Goal: Task Accomplishment & Management: Complete application form

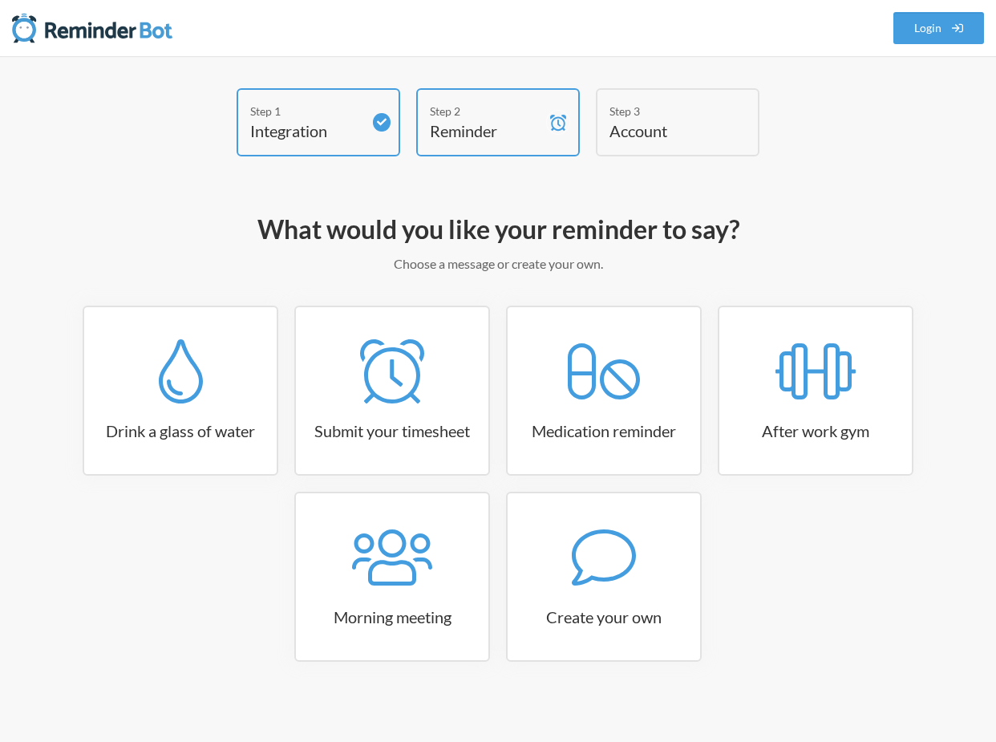
scroll to position [7, 0]
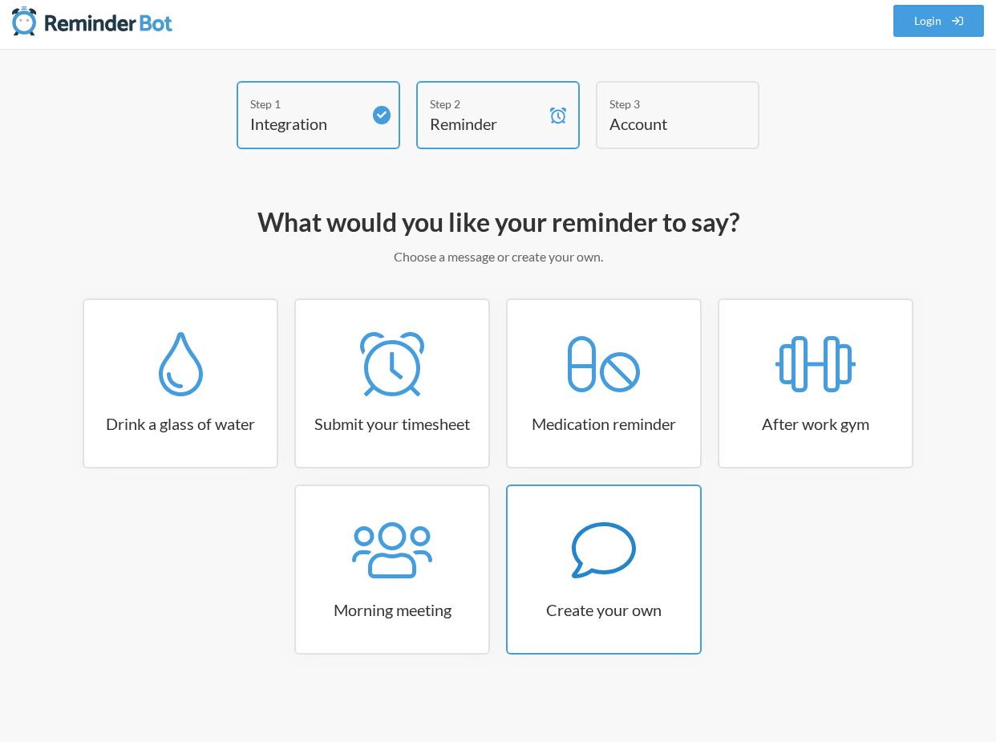
click at [615, 570] on icon at bounding box center [604, 550] width 64 height 56
select select "07:30:00"
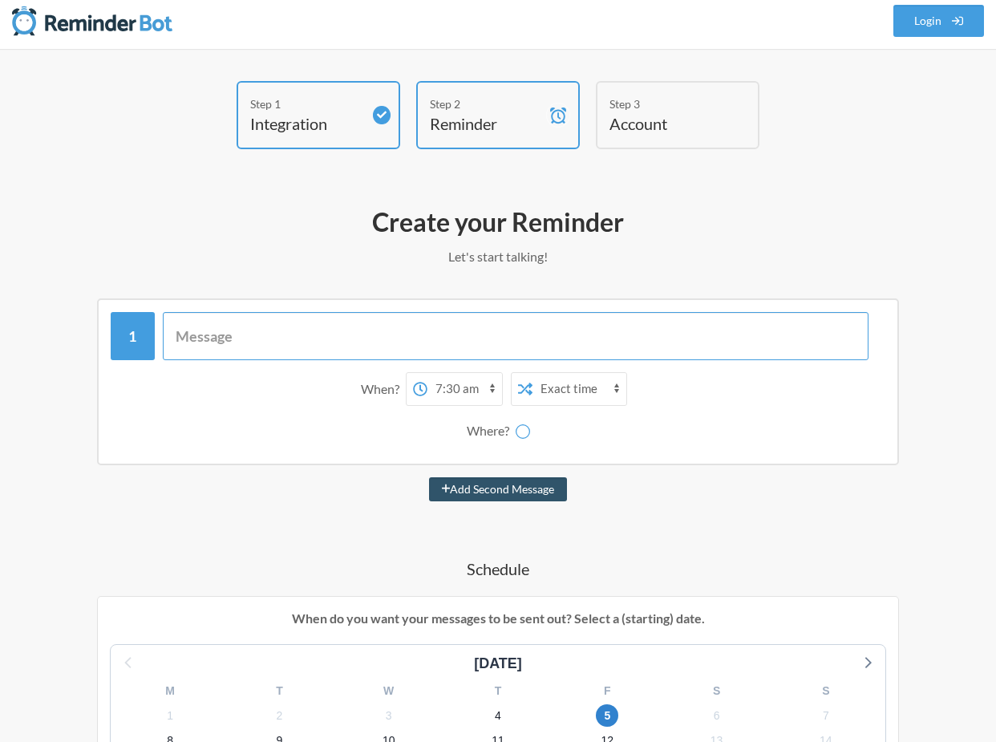
click at [459, 338] on input "text" at bounding box center [516, 336] width 706 height 48
click at [478, 395] on select "12:00 am 12:15 am 12:30 am 12:45 am 1:00 am 1:15 am 1:30 am 1:45 am 2:00 am 2:1…" at bounding box center [464, 389] width 75 height 32
select select "D09DR47LWNQ"
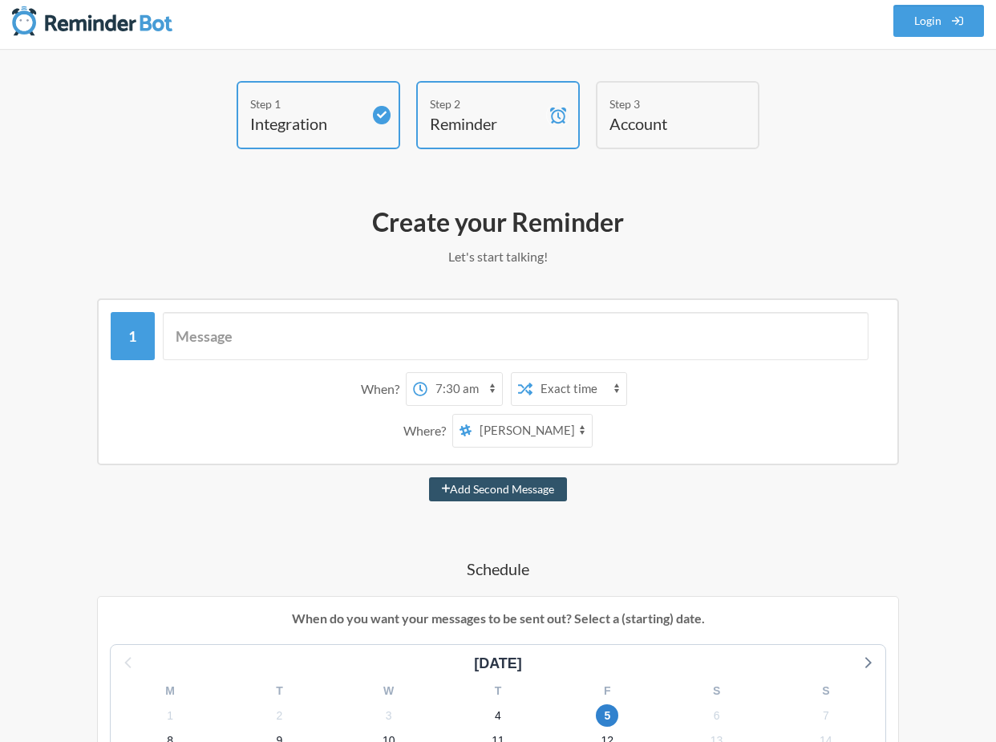
select select "21:00:00"
click at [427, 373] on select "12:00 am 12:15 am 12:30 am 12:45 am 1:00 am 1:15 am 1:30 am 1:45 am 2:00 am 2:1…" at bounding box center [464, 389] width 75 height 32
click at [540, 430] on select "content-creation general polaris find-rental shopping-list cafes documents dail…" at bounding box center [532, 431] width 120 height 32
select select "C09DGKWE3TM"
click at [472, 415] on select "content-creation general polaris find-rental shopping-list cafes documents dail…" at bounding box center [532, 431] width 120 height 32
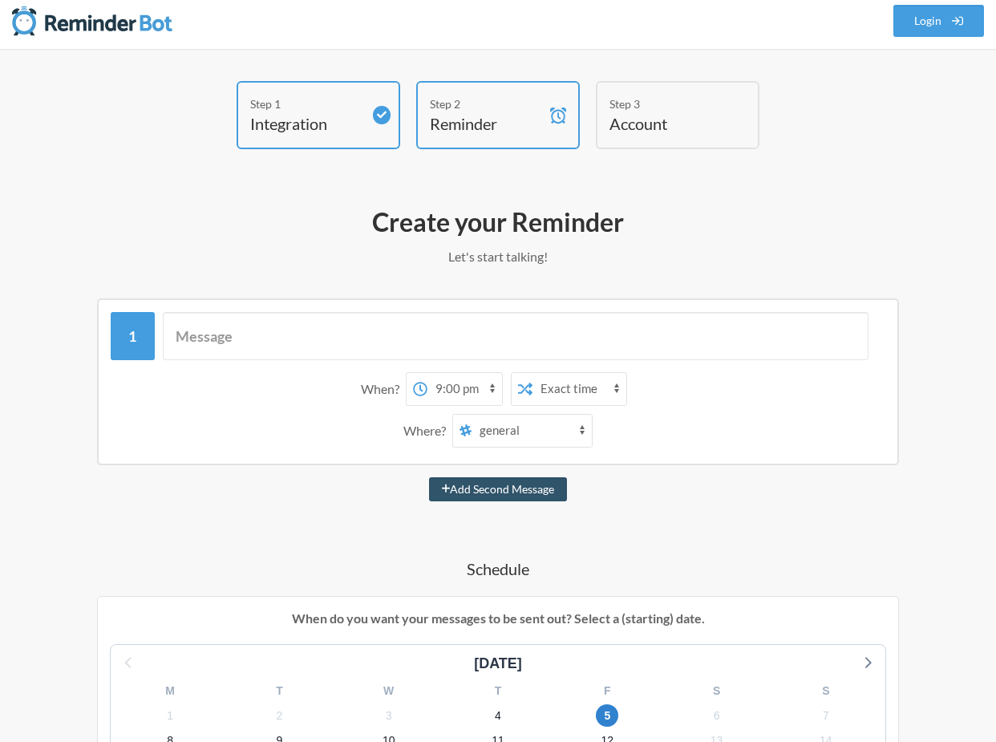
click at [570, 406] on div "When? 12:00 am 12:15 am 12:30 am 12:45 am 1:00 am 1:15 am 1:30 am 1:45 am 2:00 …" at bounding box center [498, 409] width 775 height 91
click at [570, 393] on select "Exact time Random time" at bounding box center [579, 389] width 94 height 32
click at [500, 335] on input "text" at bounding box center [516, 336] width 706 height 48
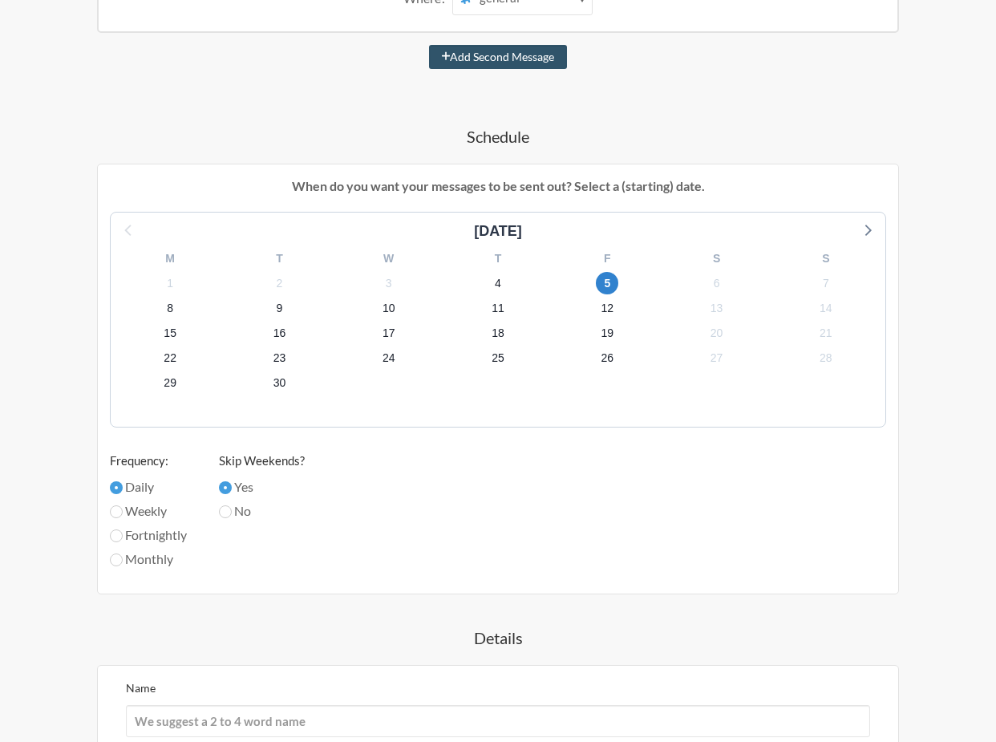
scroll to position [350, 0]
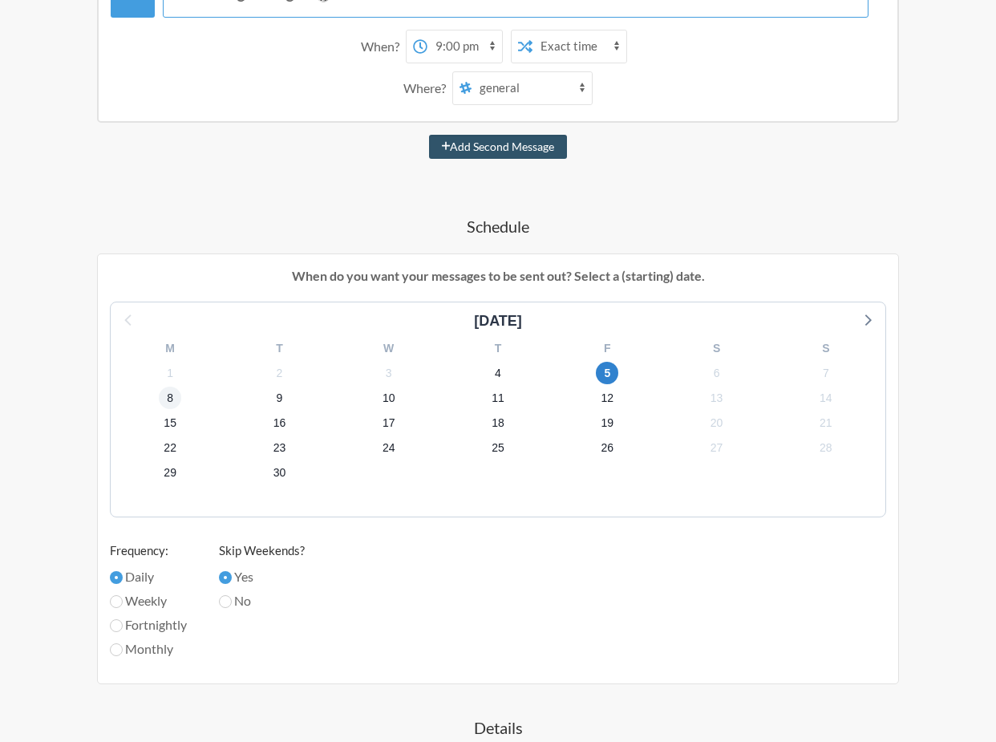
type input "It's board game night! 🎲"
click at [176, 395] on span "8" at bounding box center [170, 398] width 22 height 22
click at [164, 597] on label "Weekly" at bounding box center [148, 600] width 77 height 19
click at [123, 597] on input "Weekly" at bounding box center [116, 601] width 13 height 13
radio input "true"
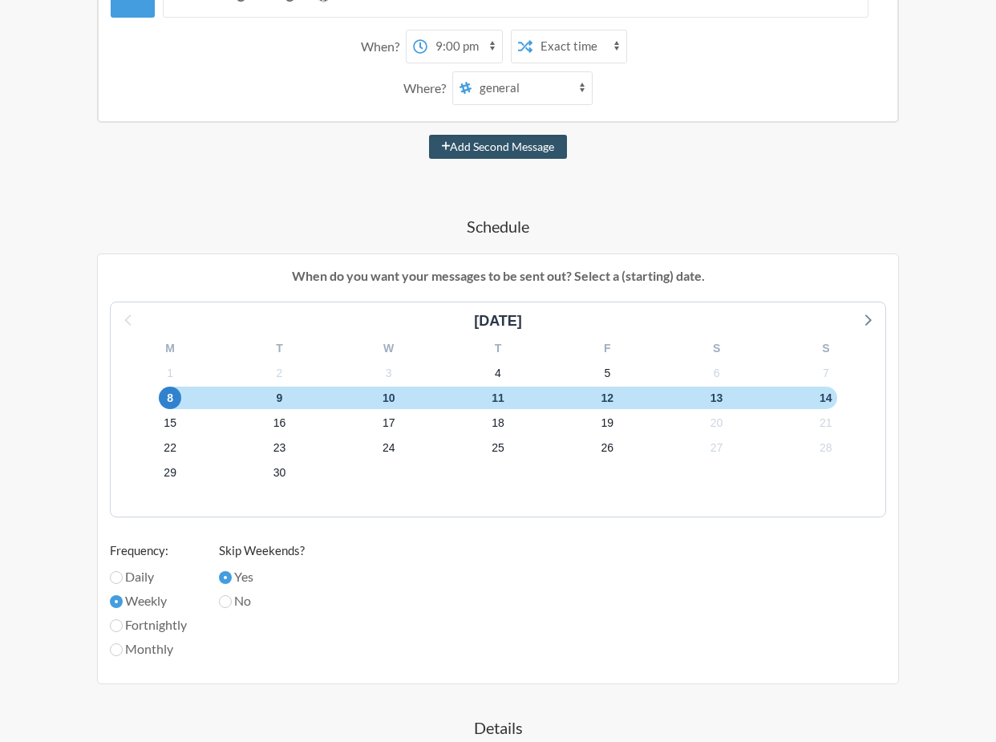
click at [152, 572] on label "Daily" at bounding box center [148, 576] width 77 height 19
click at [123, 572] on input "Daily" at bounding box center [116, 577] width 13 height 13
radio input "true"
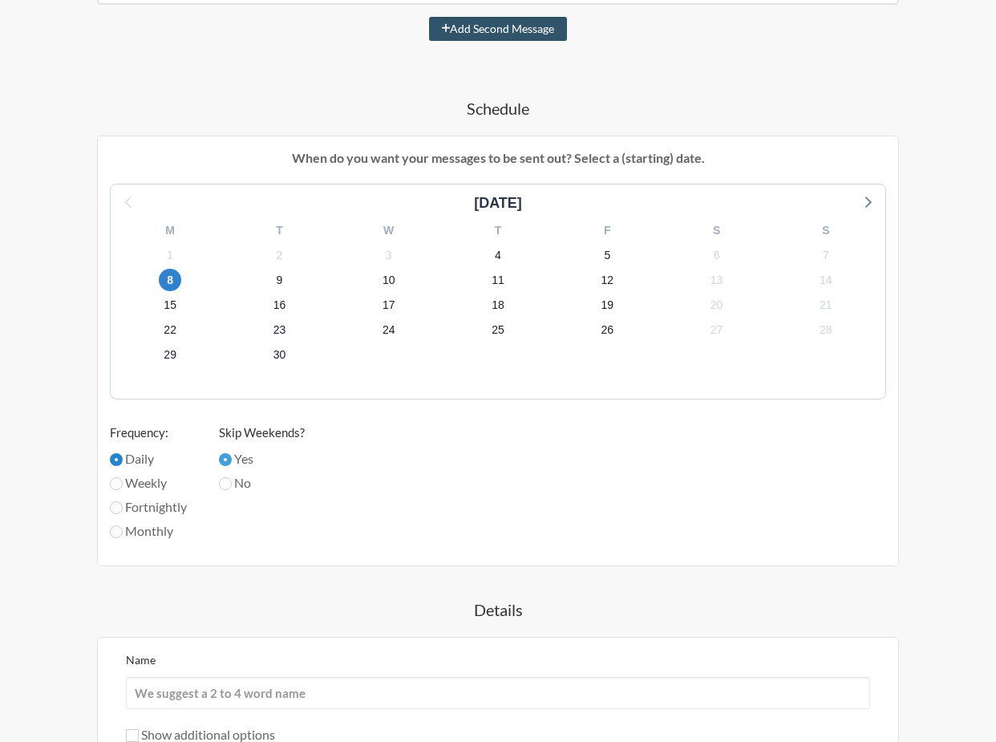
scroll to position [469, 0]
click at [230, 484] on input "No" at bounding box center [225, 482] width 13 height 13
radio input "true"
click at [229, 455] on input "Yes" at bounding box center [225, 457] width 13 height 13
radio input "true"
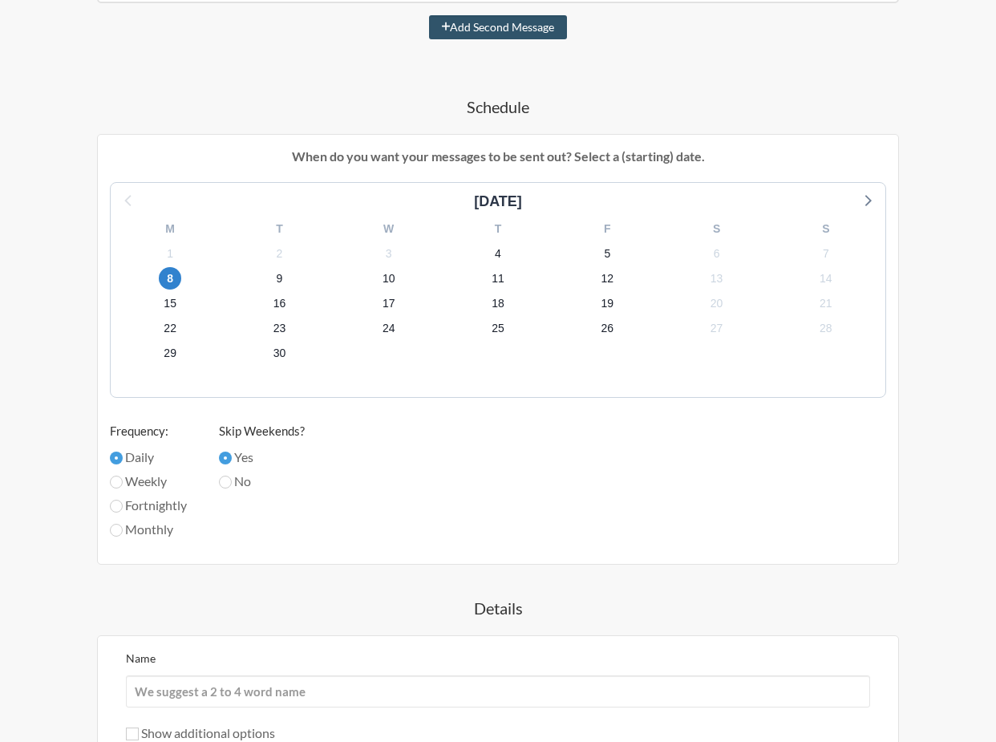
click at [168, 485] on label "Weekly" at bounding box center [148, 481] width 77 height 19
click at [123, 485] on input "Weekly" at bounding box center [116, 482] width 13 height 13
radio input "true"
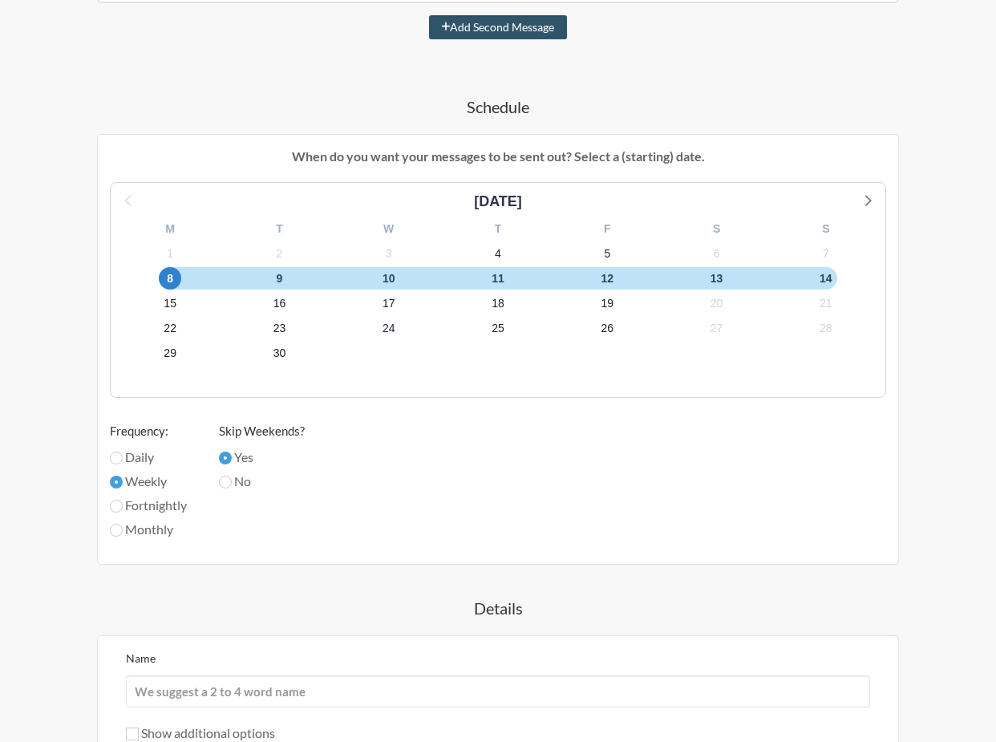
click at [166, 514] on div "Fortnightly" at bounding box center [148, 508] width 77 height 24
click at [119, 509] on input "Fortnightly" at bounding box center [116, 506] width 13 height 13
radio input "true"
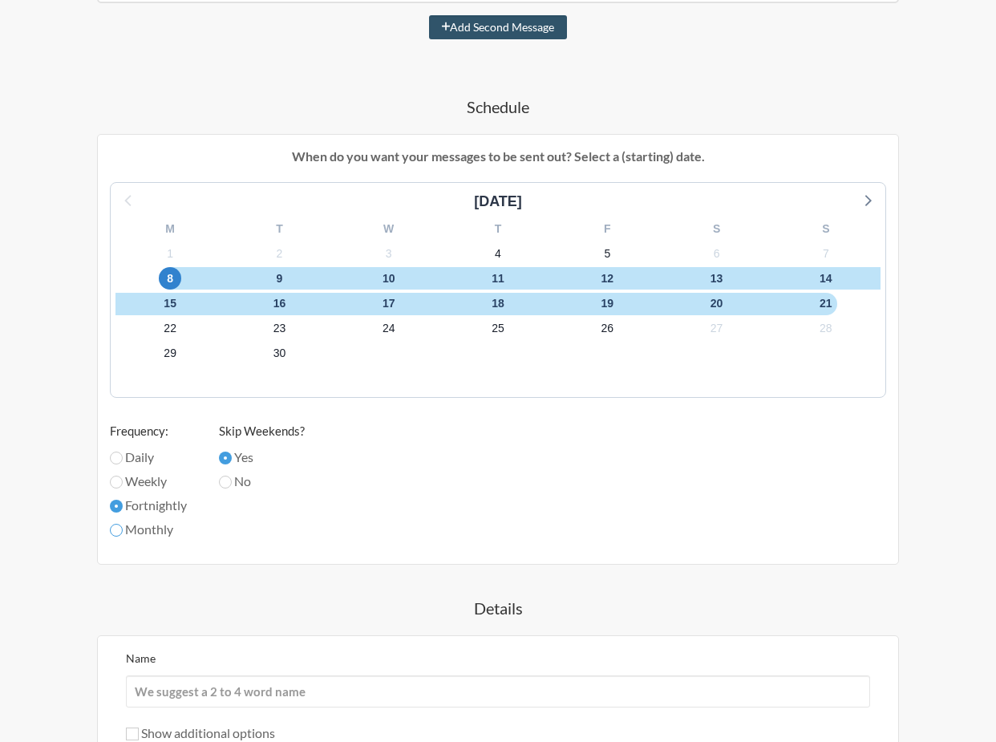
click at [116, 535] on input "Monthly" at bounding box center [116, 530] width 13 height 13
radio input "true"
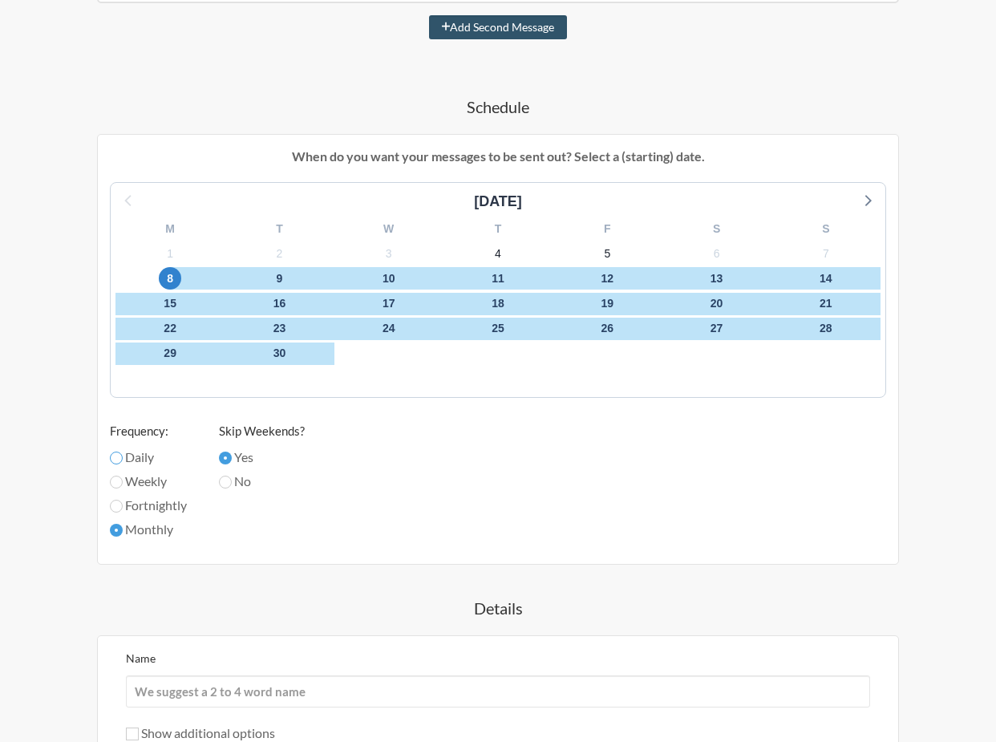
click at [119, 459] on input "Daily" at bounding box center [116, 457] width 13 height 13
radio input "true"
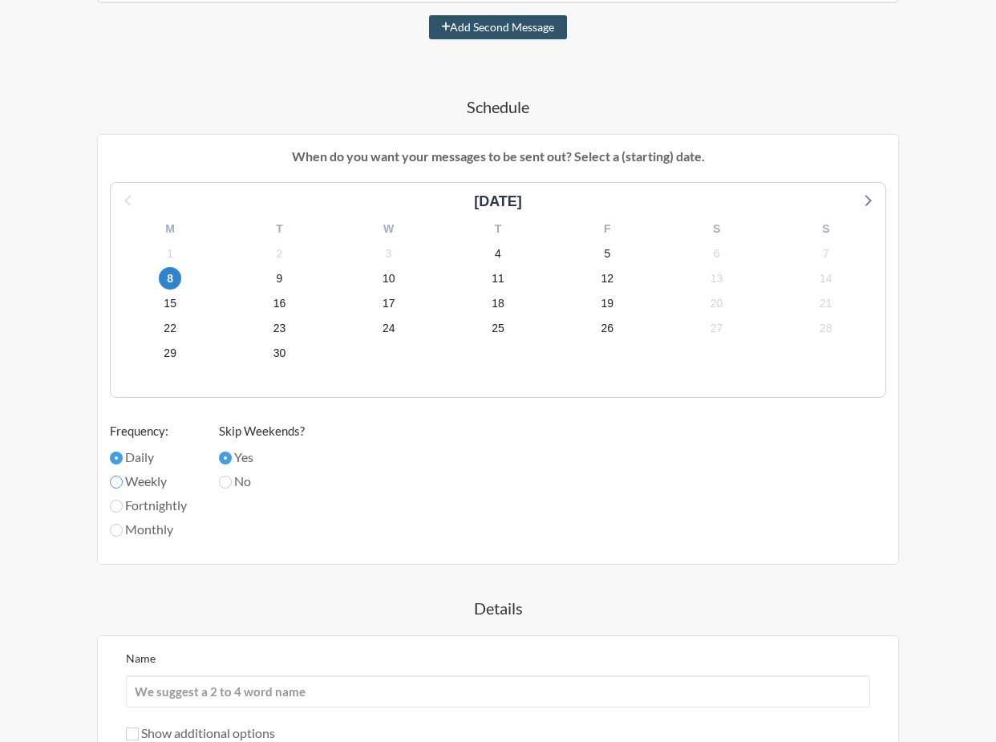
click at [119, 484] on input "Weekly" at bounding box center [116, 482] width 13 height 13
radio input "true"
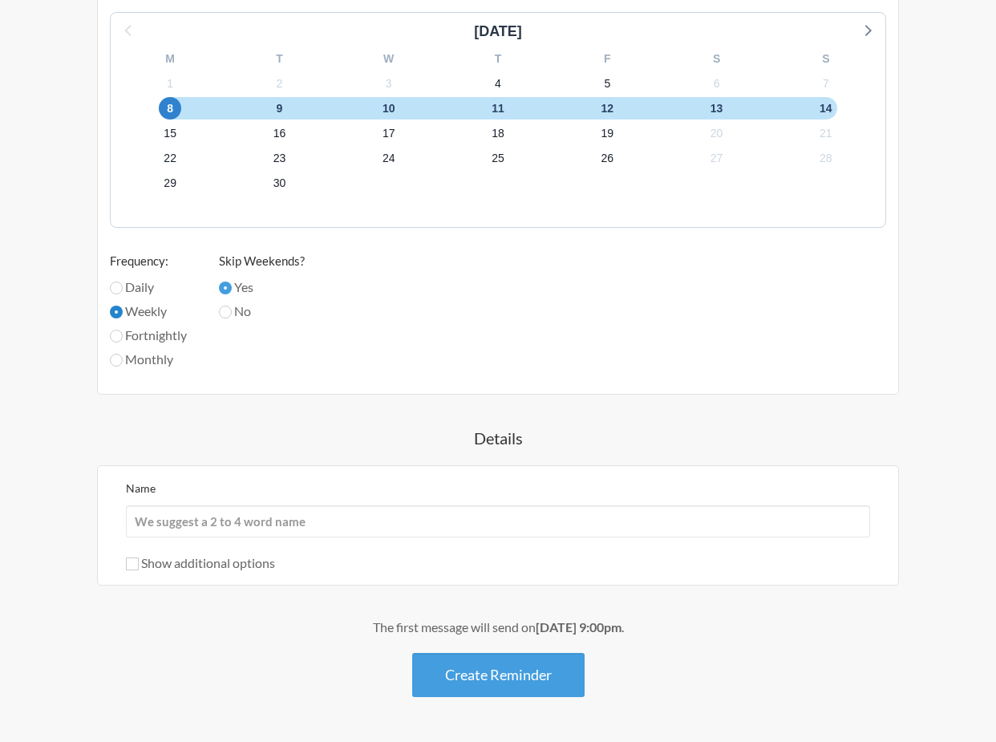
scroll to position [649, 0]
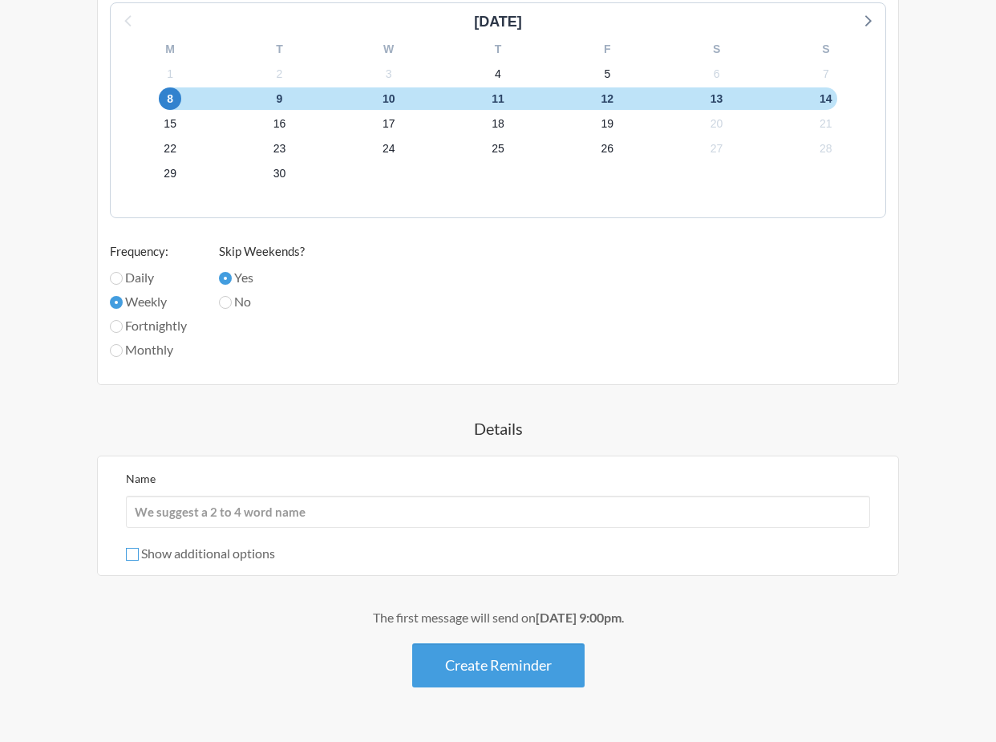
click at [128, 554] on input "Show additional options" at bounding box center [132, 554] width 13 height 13
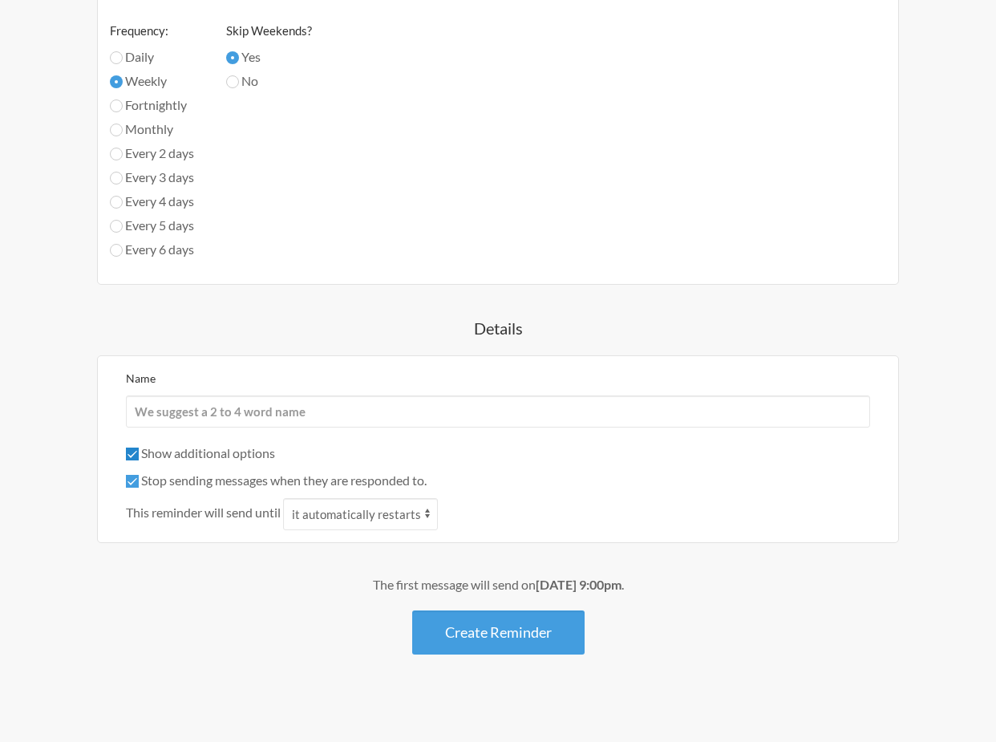
scroll to position [878, 0]
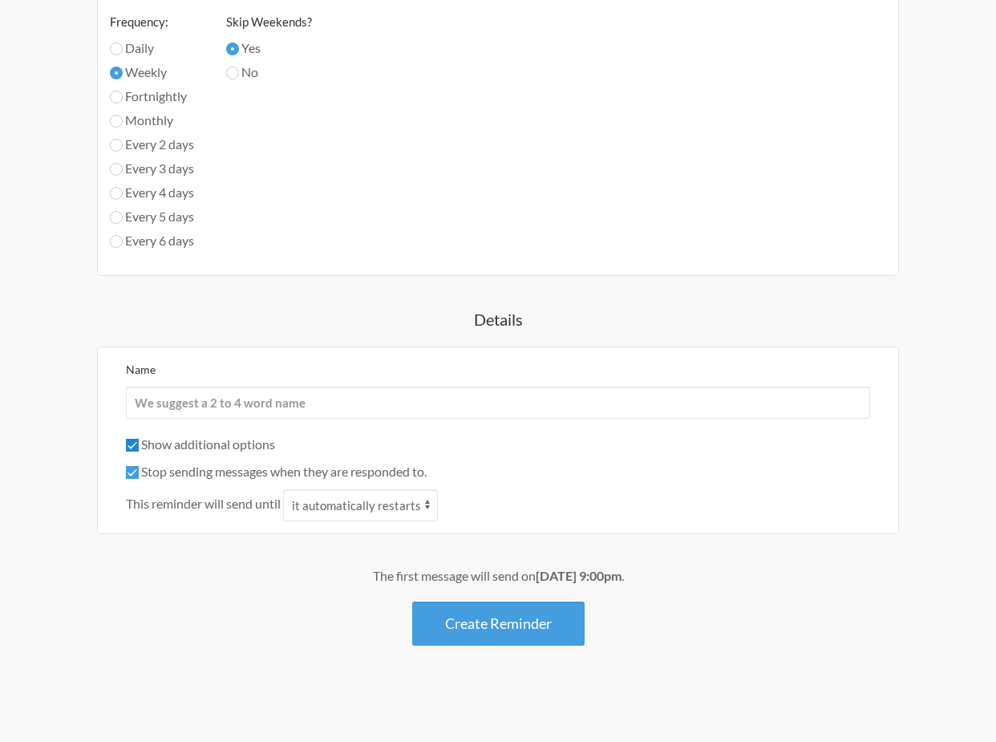
click at [128, 451] on input "Show additional options" at bounding box center [132, 445] width 13 height 13
checkbox input "false"
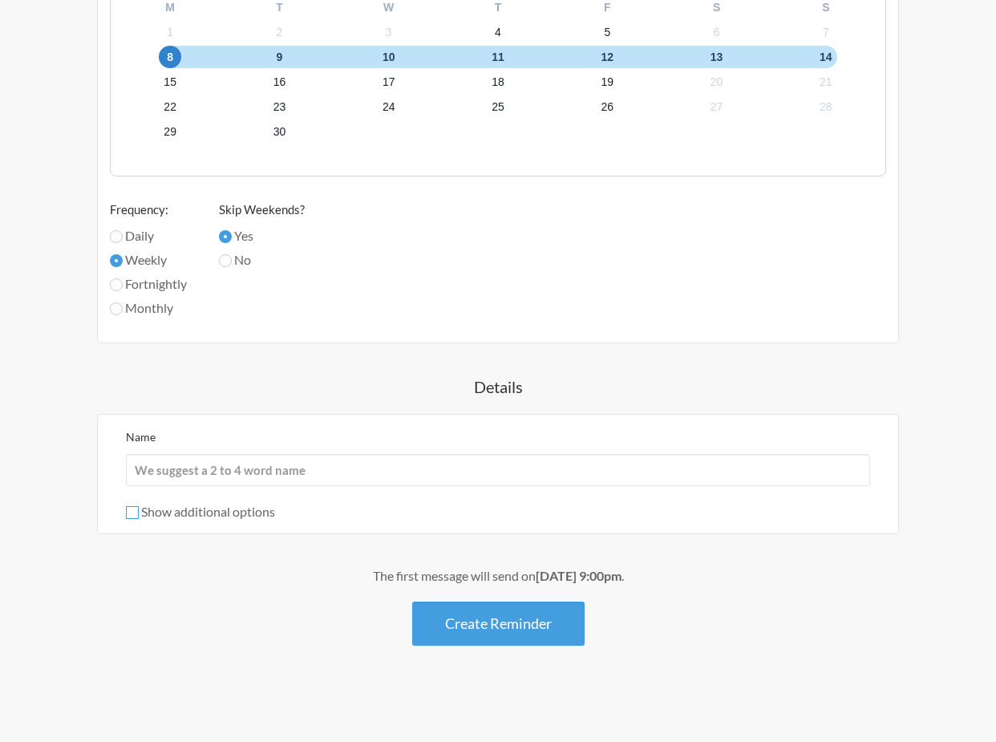
scroll to position [690, 0]
click at [181, 464] on input "Name" at bounding box center [498, 470] width 744 height 32
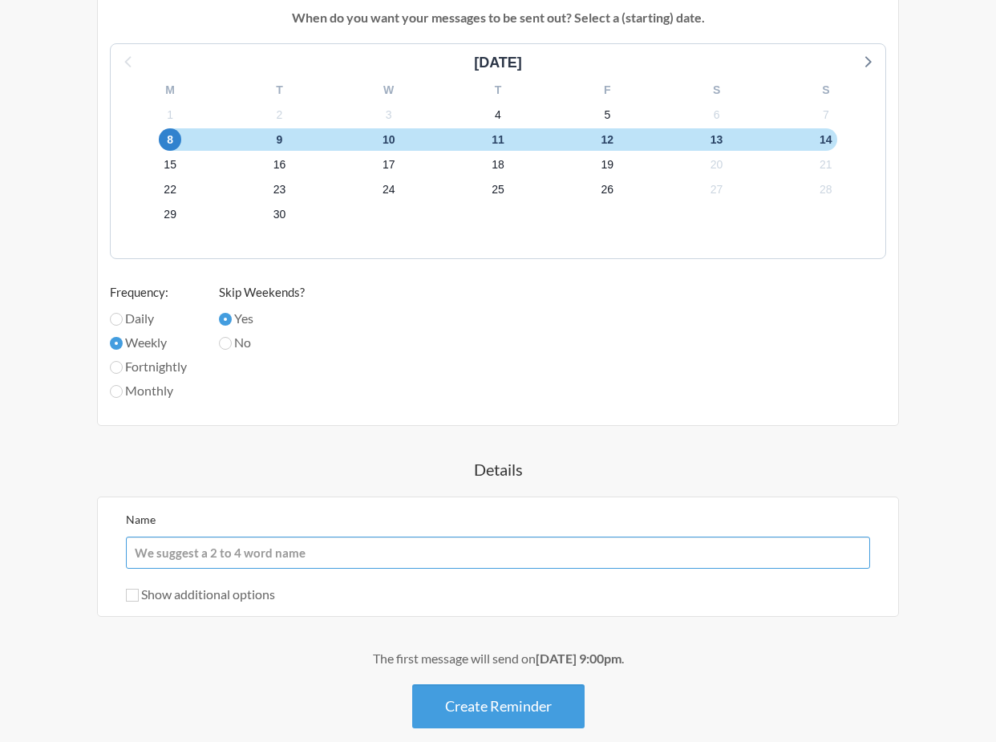
scroll to position [605, 0]
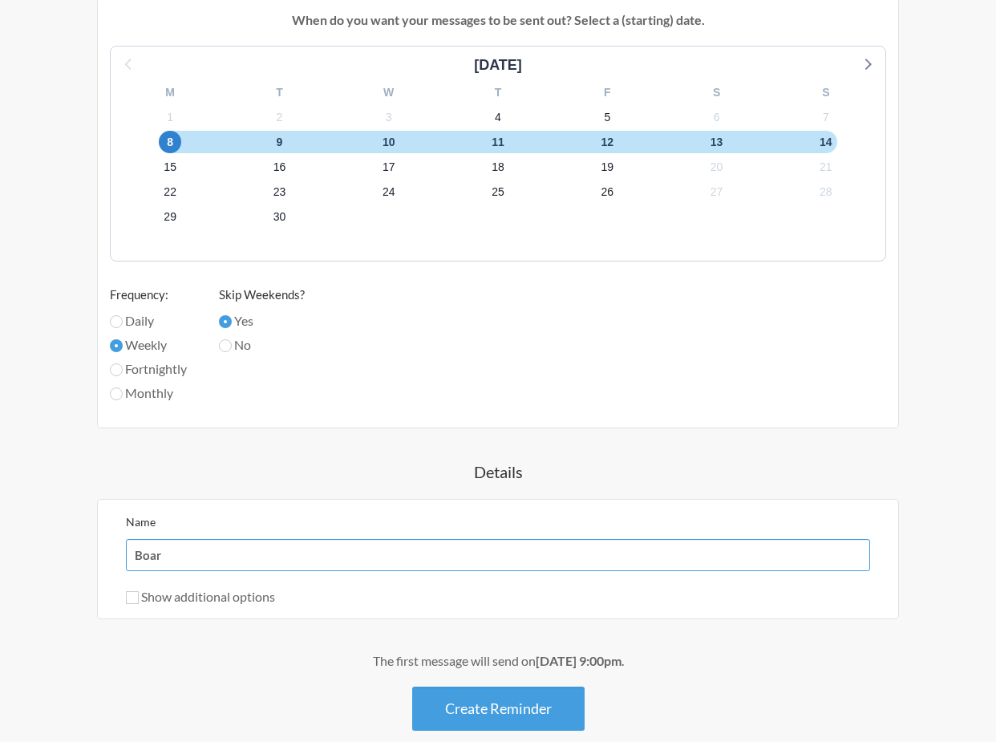
type input "Board"
type input "Game"
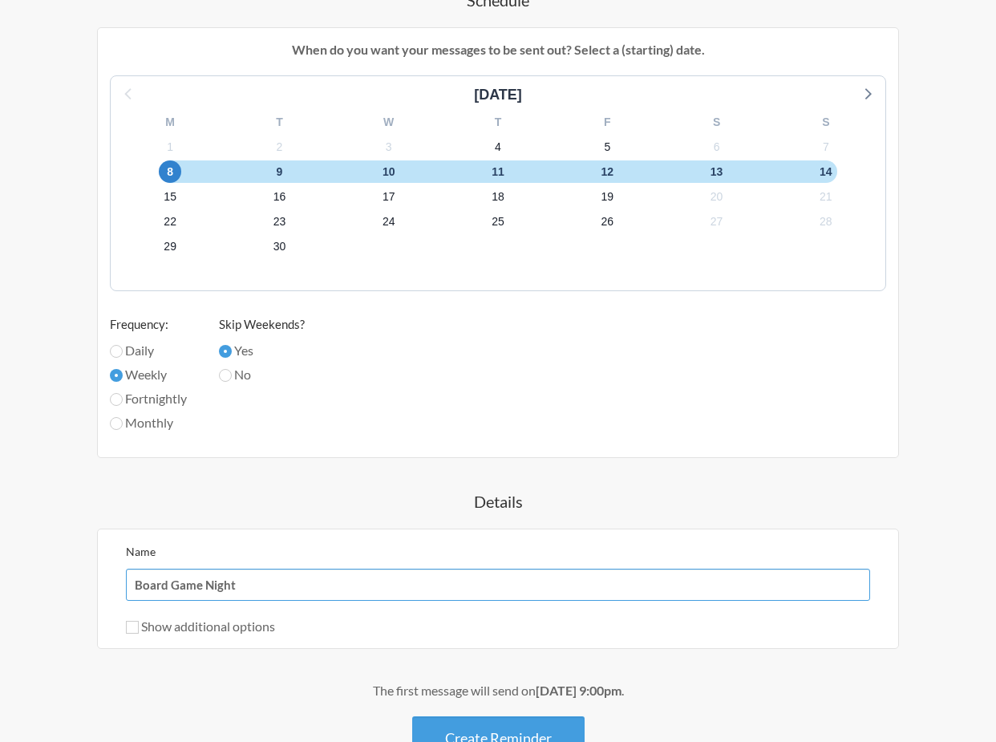
scroll to position [690, 0]
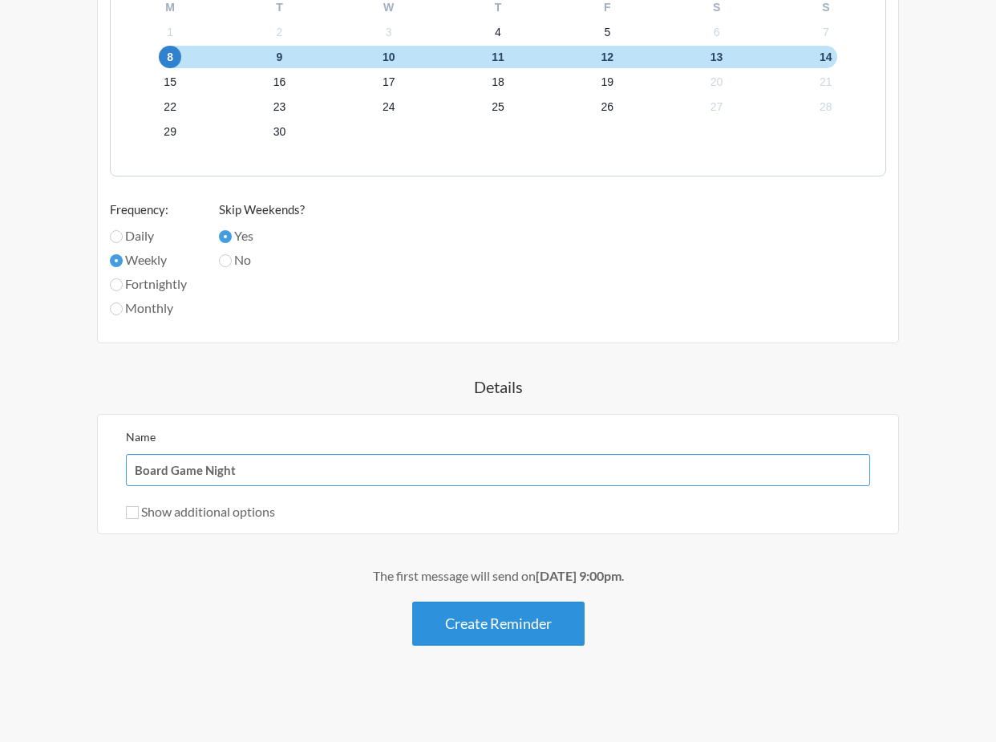
type input "Board Game Night"
click at [487, 622] on button "Create Reminder" at bounding box center [498, 623] width 172 height 44
